Goal: Register for event/course

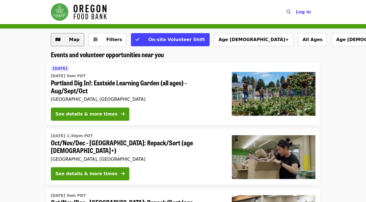
click at [58, 36] on button "Map" at bounding box center [67, 39] width 33 height 13
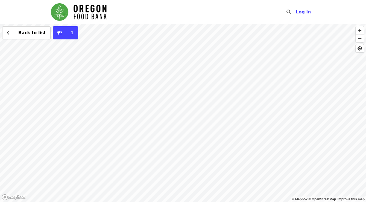
drag, startPoint x: 143, startPoint y: 141, endPoint x: 139, endPoint y: 79, distance: 62.1
click at [139, 79] on div "Back to list 1" at bounding box center [183, 113] width 366 height 178
drag, startPoint x: 150, startPoint y: 143, endPoint x: 172, endPoint y: 112, distance: 37.7
click at [172, 112] on div "Back to list 1" at bounding box center [183, 113] width 366 height 178
drag, startPoint x: 198, startPoint y: 81, endPoint x: 206, endPoint y: 139, distance: 58.5
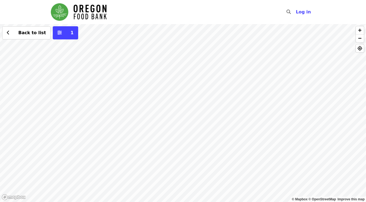
click at [206, 139] on div "Back to list 1" at bounding box center [183, 113] width 366 height 178
drag, startPoint x: 168, startPoint y: 88, endPoint x: 147, endPoint y: 107, distance: 28.6
click at [147, 107] on div "Back to list 1" at bounding box center [183, 113] width 366 height 178
drag, startPoint x: 147, startPoint y: 122, endPoint x: 155, endPoint y: 113, distance: 11.8
click at [155, 113] on div "Back to list 1" at bounding box center [183, 113] width 366 height 178
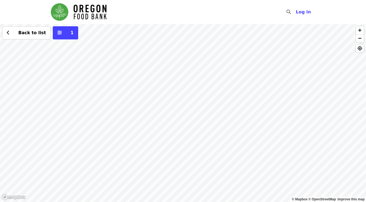
drag, startPoint x: 189, startPoint y: 103, endPoint x: 152, endPoint y: 201, distance: 105.3
click at [152, 201] on div "Back to list 1" at bounding box center [183, 113] width 366 height 178
drag, startPoint x: 169, startPoint y: 95, endPoint x: 148, endPoint y: 169, distance: 76.3
click at [148, 169] on div "Back to list 1" at bounding box center [183, 113] width 366 height 178
drag, startPoint x: 152, startPoint y: 134, endPoint x: 167, endPoint y: 101, distance: 36.3
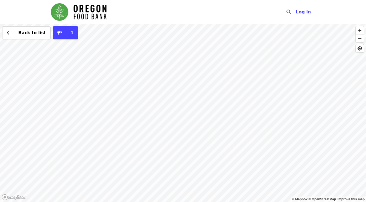
click at [167, 101] on div "Back to list 1" at bounding box center [183, 113] width 366 height 178
drag, startPoint x: 133, startPoint y: 110, endPoint x: 208, endPoint y: 105, distance: 75.1
click at [210, 105] on div "Back to list 1" at bounding box center [183, 113] width 366 height 178
drag, startPoint x: 142, startPoint y: 130, endPoint x: 113, endPoint y: 99, distance: 42.2
click at [113, 99] on div "Back to list 1" at bounding box center [183, 113] width 366 height 178
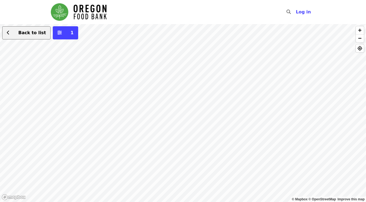
click at [19, 36] on span "Back to list" at bounding box center [29, 33] width 33 height 7
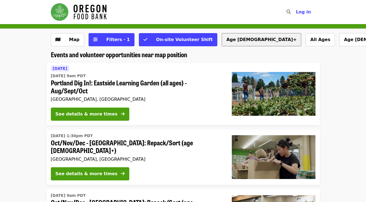
click at [222, 40] on button "Age [DEMOGRAPHIC_DATA]+" at bounding box center [262, 39] width 80 height 13
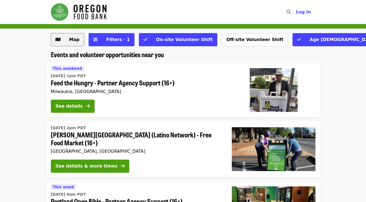
click at [69, 40] on span "Map" at bounding box center [74, 39] width 10 height 5
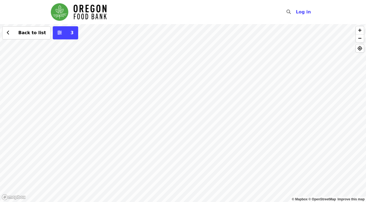
drag, startPoint x: 171, startPoint y: 134, endPoint x: 147, endPoint y: 131, distance: 24.8
click at [147, 131] on div "Back to list 3" at bounding box center [183, 113] width 366 height 178
drag, startPoint x: 185, startPoint y: 126, endPoint x: 167, endPoint y: 118, distance: 20.1
click at [167, 118] on div "Back to list 3" at bounding box center [183, 113] width 366 height 178
drag, startPoint x: 177, startPoint y: 96, endPoint x: 274, endPoint y: 111, distance: 98.8
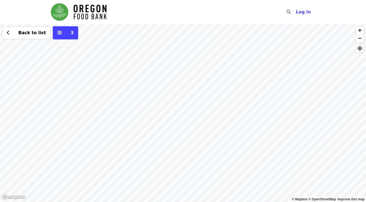
click at [274, 111] on div "Back to list 3" at bounding box center [183, 113] width 366 height 178
drag, startPoint x: 276, startPoint y: 112, endPoint x: 234, endPoint y: 108, distance: 41.8
click at [234, 109] on div "Back to list 3" at bounding box center [183, 113] width 366 height 178
drag, startPoint x: 221, startPoint y: 125, endPoint x: 193, endPoint y: 71, distance: 61.4
click at [193, 71] on div "Back to list 3" at bounding box center [183, 113] width 366 height 178
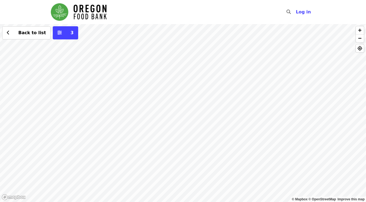
drag, startPoint x: 200, startPoint y: 84, endPoint x: 190, endPoint y: 120, distance: 37.8
click at [190, 120] on div "Back to list 3" at bounding box center [183, 113] width 366 height 178
drag, startPoint x: 214, startPoint y: 94, endPoint x: 188, endPoint y: 149, distance: 61.4
click at [188, 149] on div "Back to list 3" at bounding box center [183, 113] width 366 height 178
drag, startPoint x: 256, startPoint y: 135, endPoint x: 224, endPoint y: 137, distance: 32.6
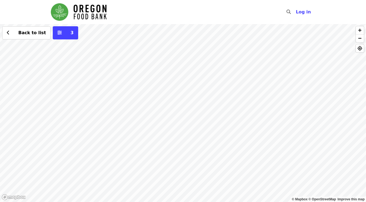
click at [224, 137] on div "Back to list 3" at bounding box center [183, 113] width 366 height 178
drag, startPoint x: 106, startPoint y: 138, endPoint x: 110, endPoint y: 152, distance: 14.9
drag, startPoint x: 75, startPoint y: 130, endPoint x: 127, endPoint y: 124, distance: 51.8
click at [126, 123] on div "Back to list 3" at bounding box center [183, 113] width 366 height 178
drag, startPoint x: 165, startPoint y: 95, endPoint x: 95, endPoint y: 159, distance: 94.6
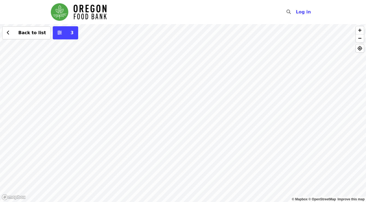
click at [95, 159] on div "Back to list 3" at bounding box center [183, 113] width 366 height 178
drag, startPoint x: 142, startPoint y: 89, endPoint x: 162, endPoint y: 85, distance: 20.5
click at [162, 85] on div "Back to list 3" at bounding box center [183, 113] width 366 height 178
drag, startPoint x: 149, startPoint y: 149, endPoint x: 184, endPoint y: 121, distance: 45.0
click at [184, 121] on div "Back to list 3" at bounding box center [183, 113] width 366 height 178
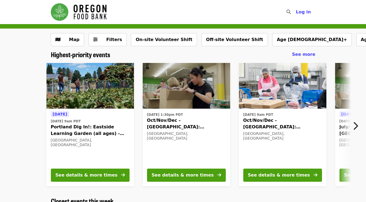
click at [355, 125] on icon "chevron-right icon" at bounding box center [355, 126] width 5 height 10
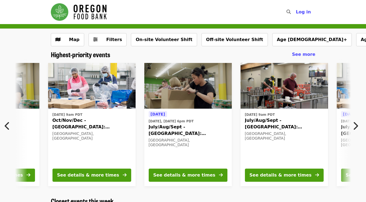
scroll to position [0, 198]
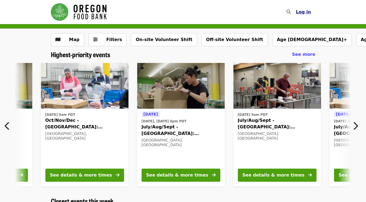
click at [303, 8] on button "Log in" at bounding box center [303, 12] width 24 height 11
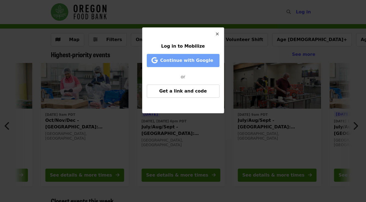
click at [197, 57] on span "Continue with Google" at bounding box center [184, 60] width 62 height 7
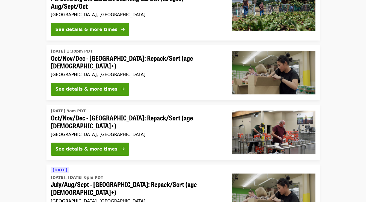
scroll to position [86, 0]
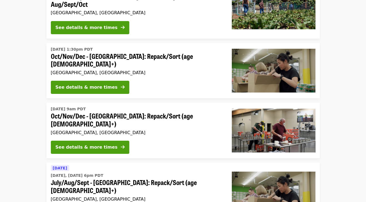
click at [144, 115] on span "Oct/Nov/Dec - [GEOGRAPHIC_DATA]: Repack/Sort (age [DEMOGRAPHIC_DATA]+)" at bounding box center [137, 120] width 172 height 16
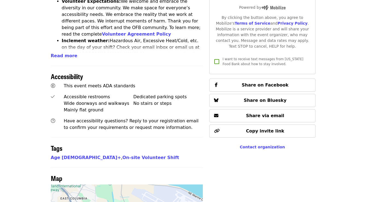
scroll to position [449, 0]
